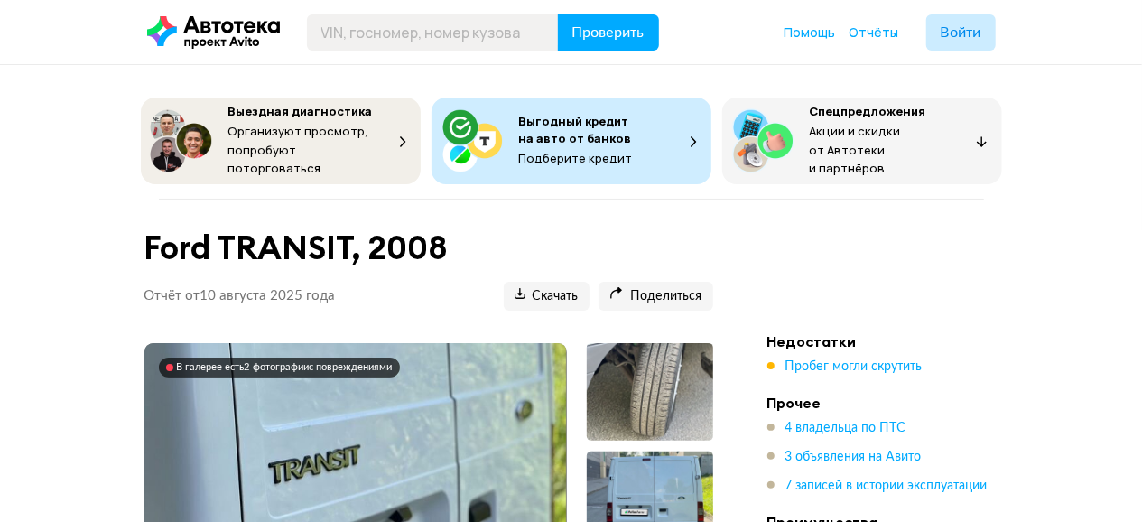
click at [228, 33] on icon at bounding box center [213, 32] width 133 height 33
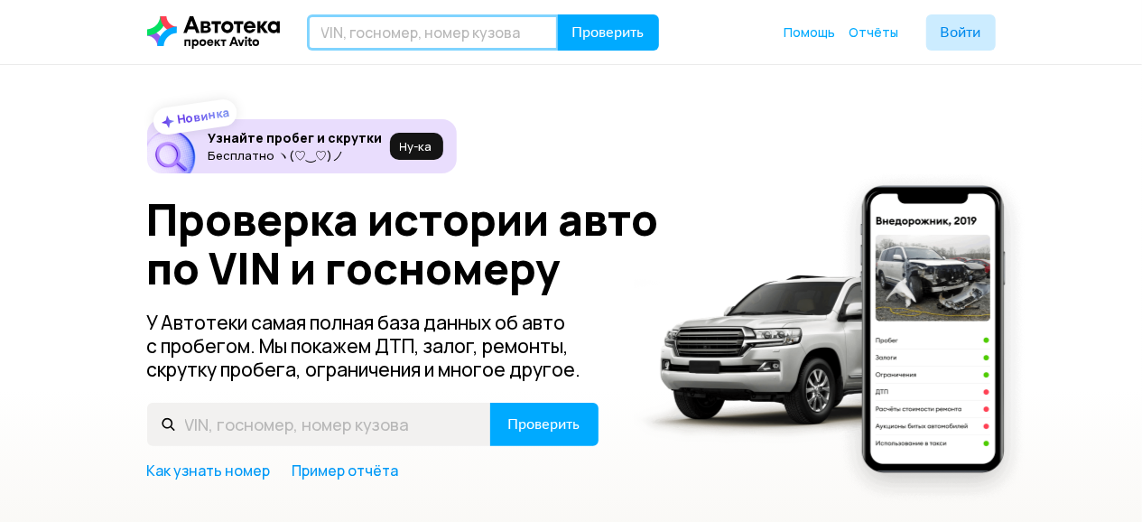
click at [371, 26] on input "text" at bounding box center [433, 32] width 252 height 36
type input "[VEHICLE_IDENTIFICATION_NUMBER]"
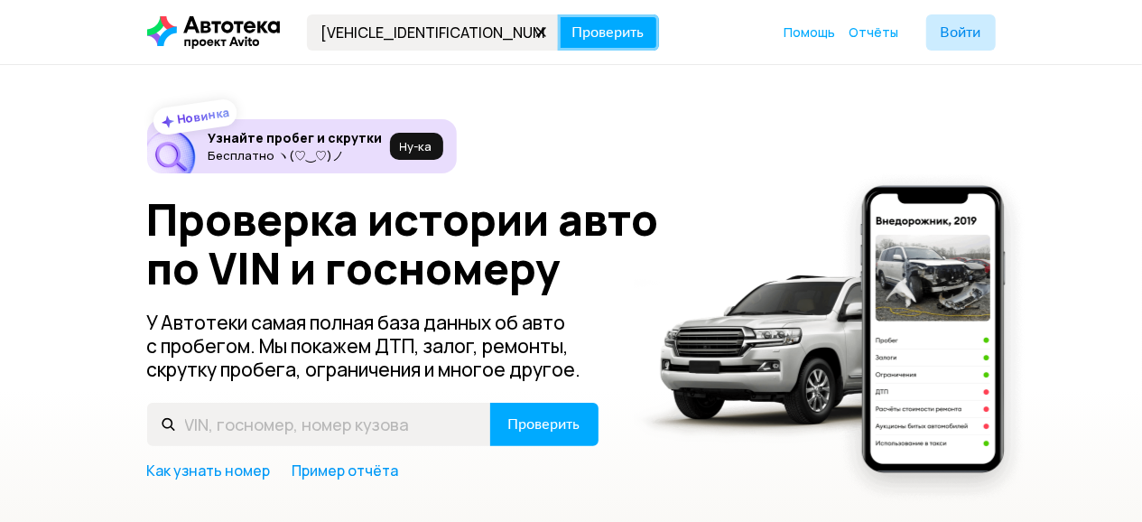
click at [600, 21] on button "Проверить" at bounding box center [608, 32] width 101 height 36
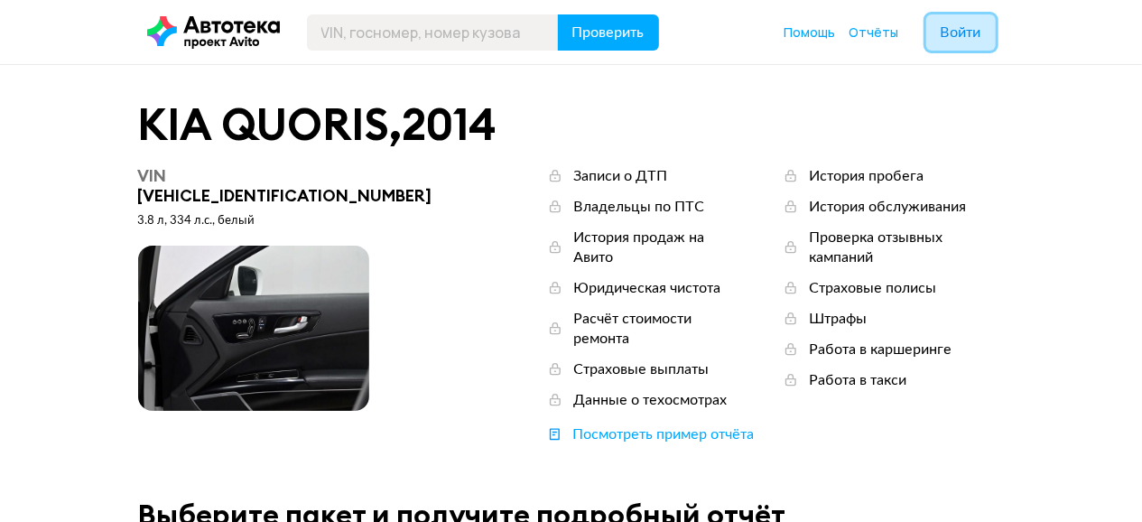
click at [972, 23] on button "Войти" at bounding box center [961, 32] width 70 height 36
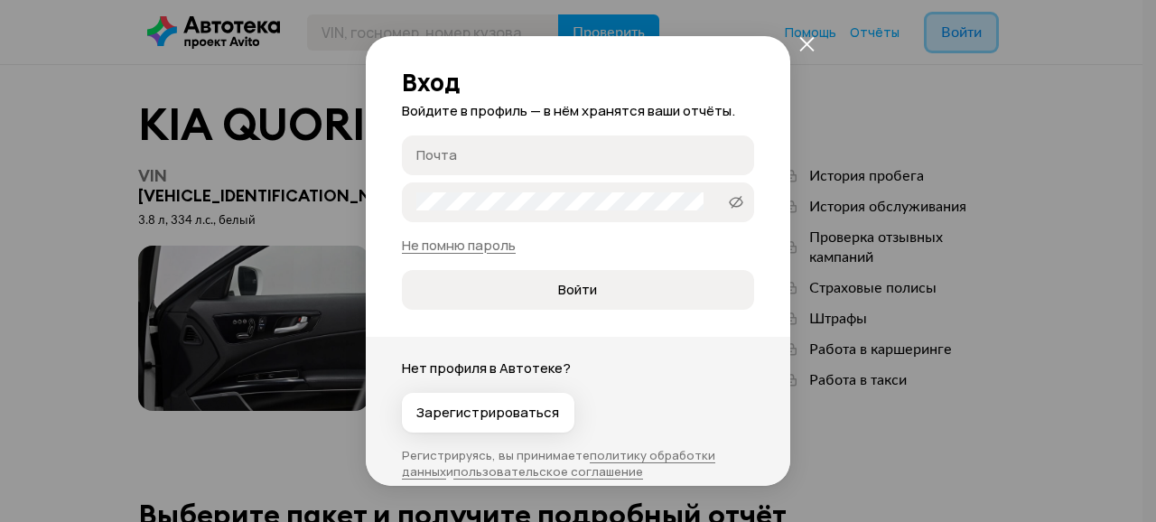
click at [603, 163] on label "Почта" at bounding box center [578, 155] width 352 height 40
click at [603, 163] on input "Почта" at bounding box center [580, 154] width 329 height 18
type input "[EMAIL_ADDRESS][DOMAIN_NAME]"
click at [562, 294] on span "Войти" at bounding box center [577, 290] width 39 height 18
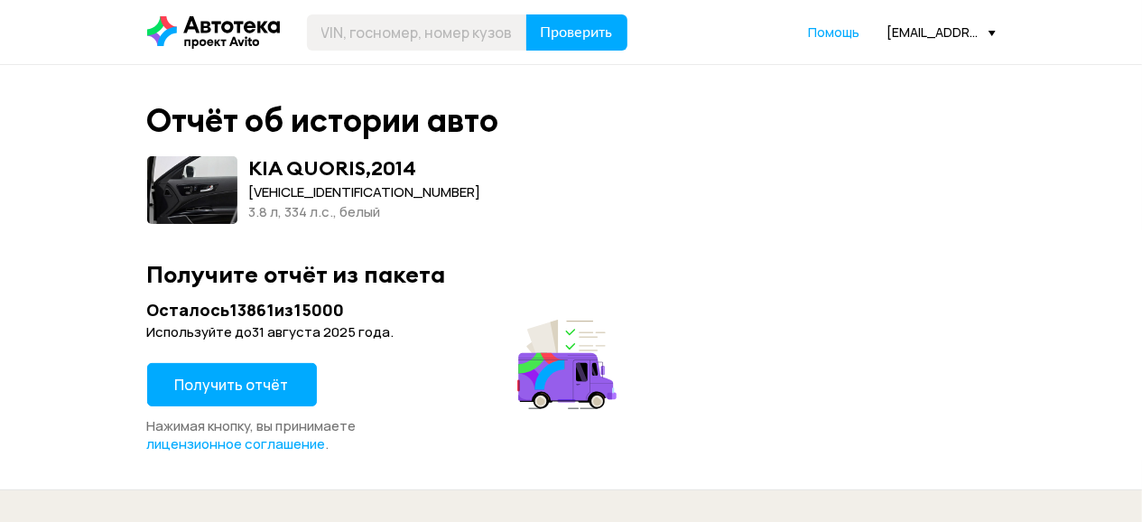
click at [282, 380] on span "Получить отчёт" at bounding box center [232, 385] width 114 height 20
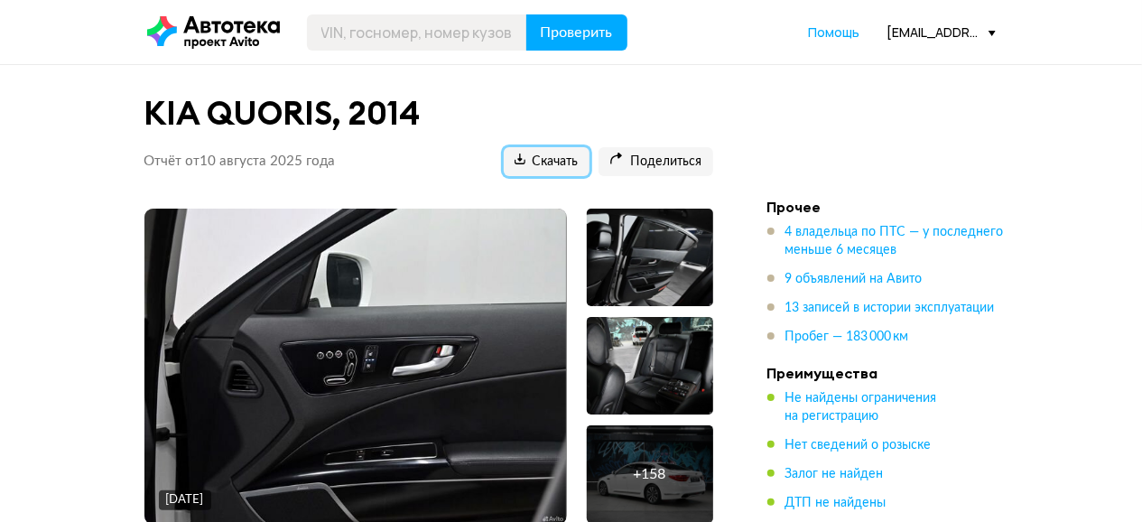
click at [536, 163] on span "Скачать" at bounding box center [547, 162] width 64 height 17
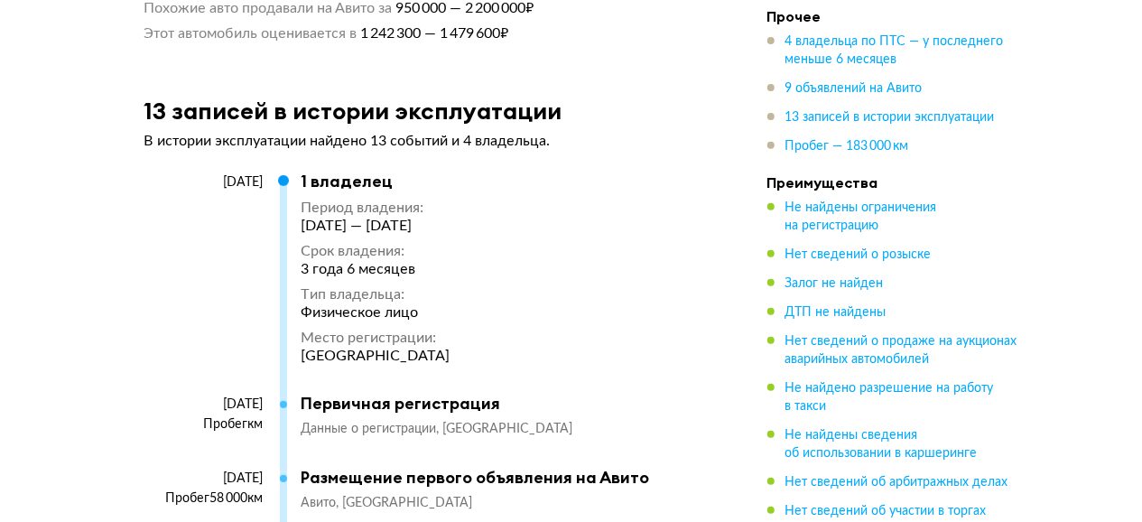
scroll to position [7022, 0]
